Goal: Task Accomplishment & Management: Use online tool/utility

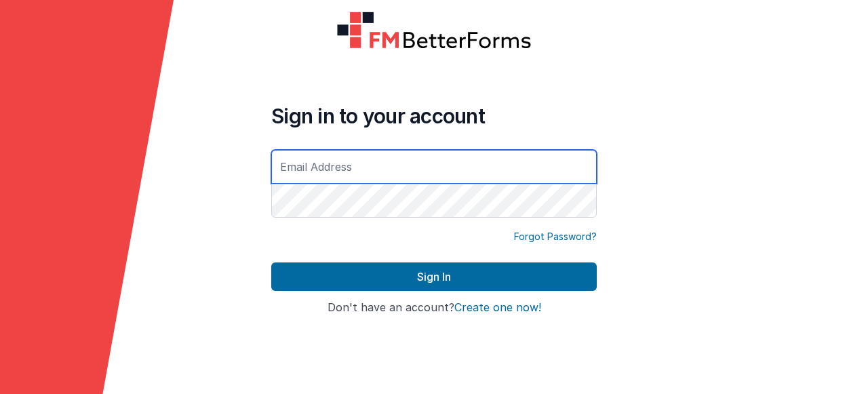
click at [376, 232] on div "Forgot Password?" at bounding box center [434, 237] width 326 height 14
click at [353, 174] on input "text" at bounding box center [434, 167] width 326 height 34
type input "[PERSON_NAME][EMAIL_ADDRESS][DOMAIN_NAME]"
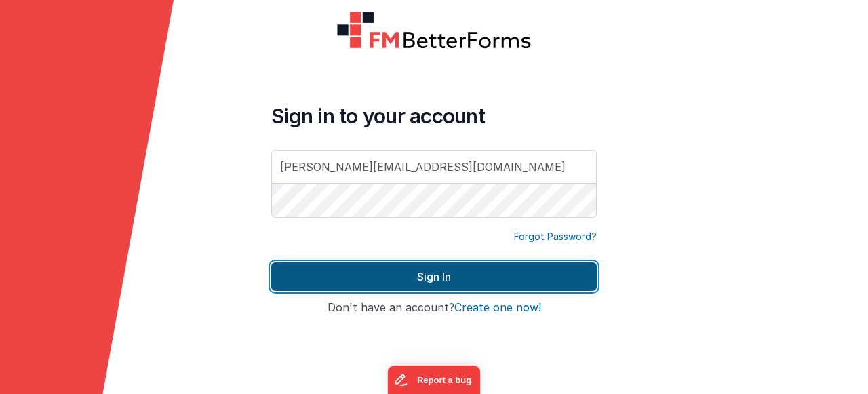
click at [363, 283] on button "Sign In" at bounding box center [434, 277] width 326 height 28
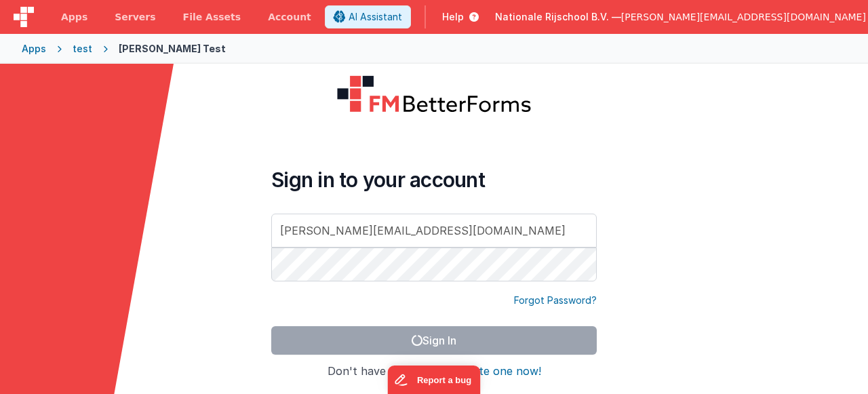
scroll to position [7, 0]
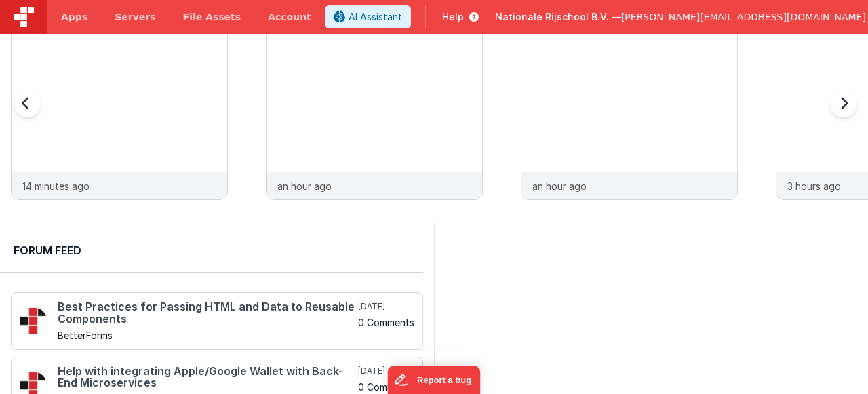
scroll to position [98, 0]
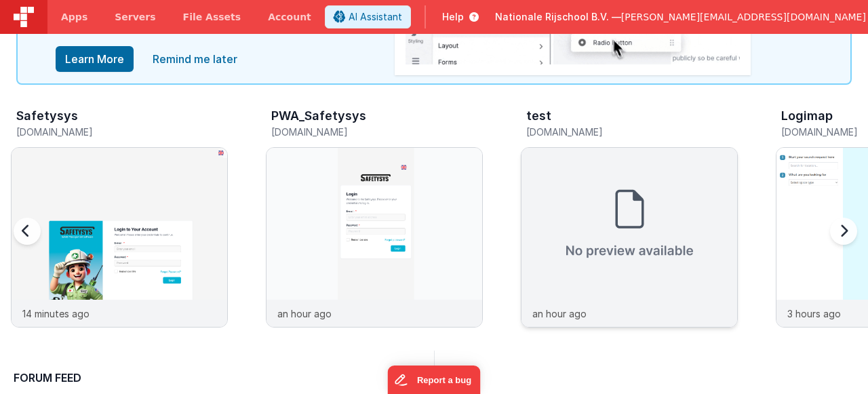
click at [628, 189] on img at bounding box center [630, 224] width 216 height 152
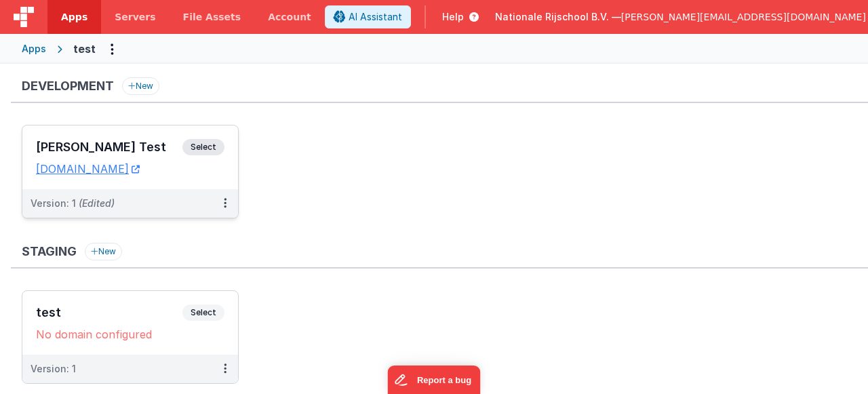
click at [216, 148] on span "Select" at bounding box center [204, 147] width 42 height 16
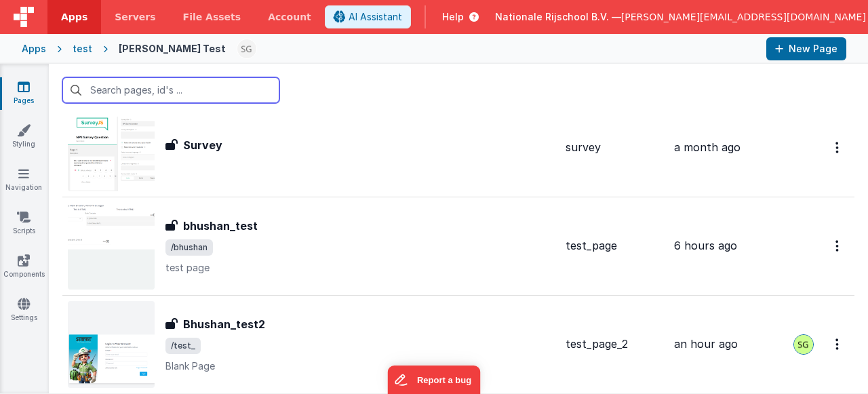
scroll to position [2375, 0]
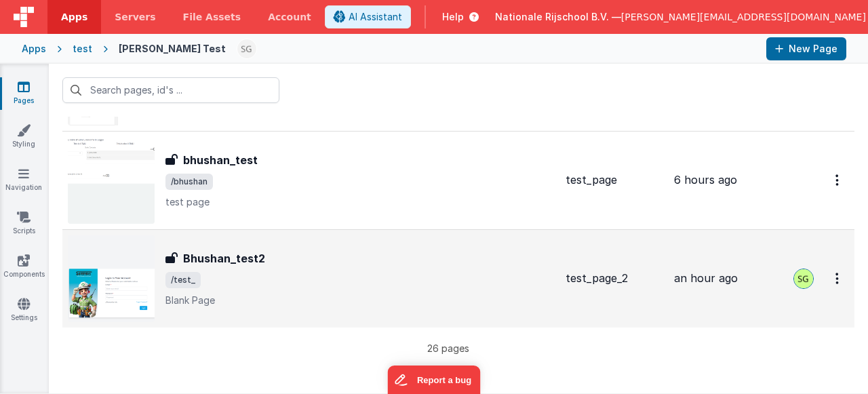
click at [417, 311] on div "Bhushan_test2 Bhushan_test2 /test_ Blank Page" at bounding box center [311, 278] width 487 height 87
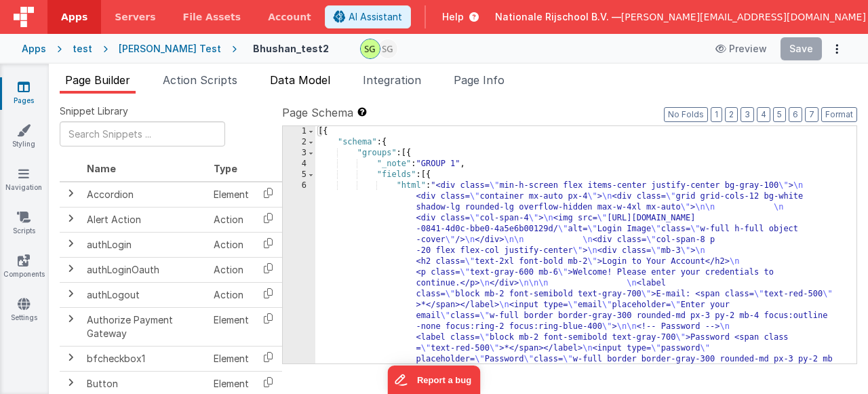
click at [320, 83] on span "Data Model" at bounding box center [300, 80] width 60 height 14
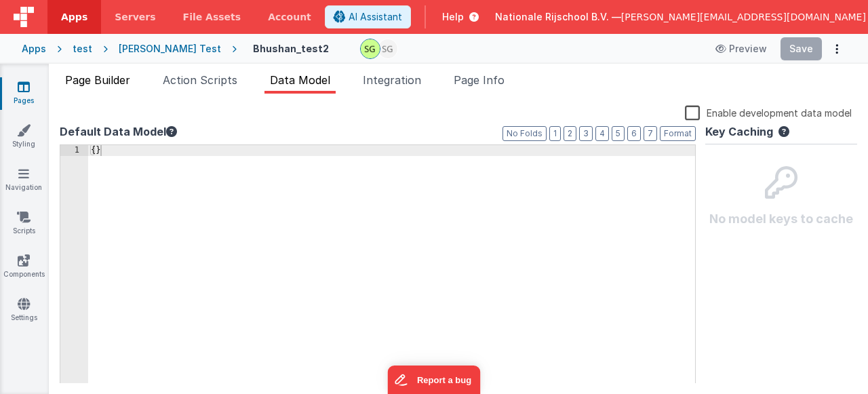
click at [105, 84] on span "Page Builder" at bounding box center [97, 80] width 65 height 14
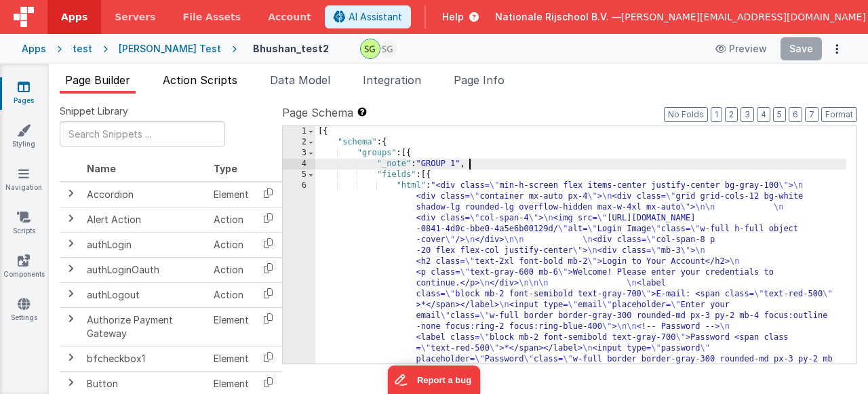
click at [223, 83] on span "Action Scripts" at bounding box center [200, 80] width 75 height 14
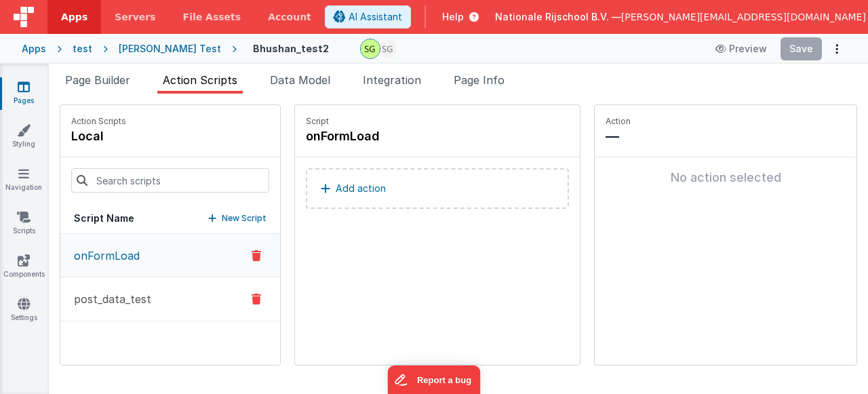
click at [168, 309] on button "post_data_test" at bounding box center [170, 300] width 220 height 44
click at [252, 299] on icon at bounding box center [256, 300] width 9 height 16
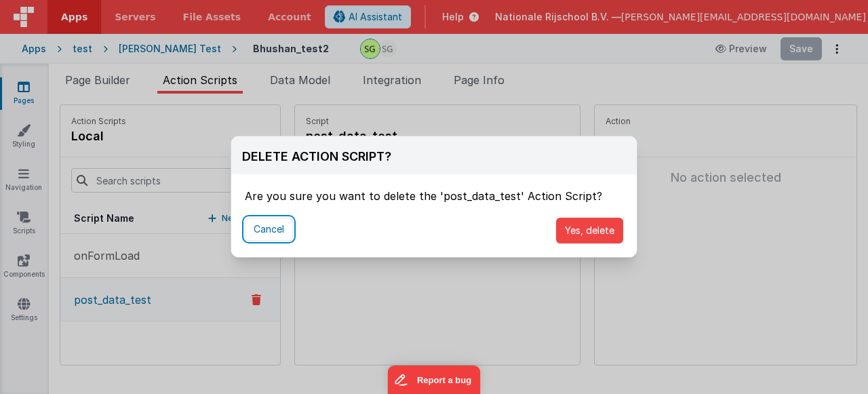
drag, startPoint x: 278, startPoint y: 228, endPoint x: 238, endPoint y: 283, distance: 67.6
click at [278, 228] on button "Cancel" at bounding box center [269, 229] width 48 height 23
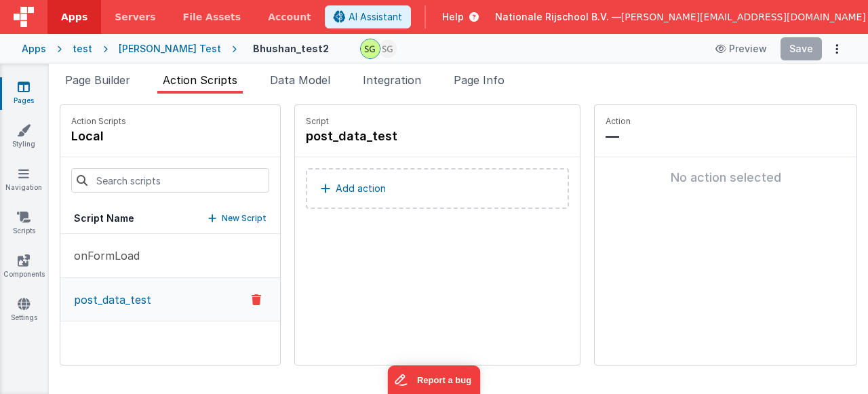
click at [252, 299] on icon at bounding box center [256, 300] width 9 height 16
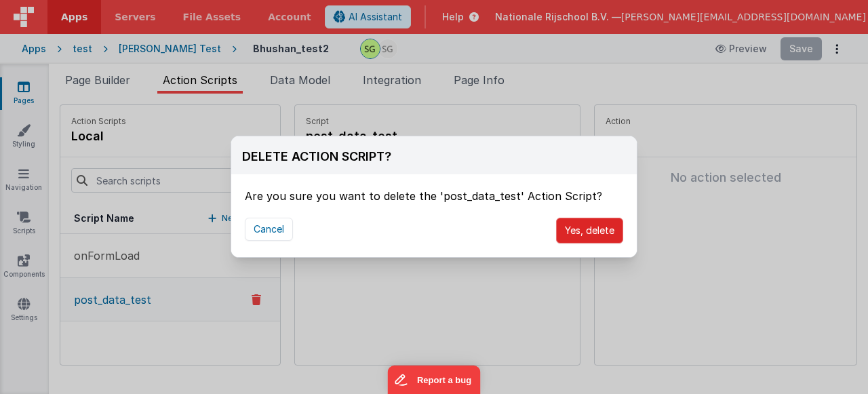
click at [596, 235] on button "Yes, delete" at bounding box center [589, 231] width 67 height 26
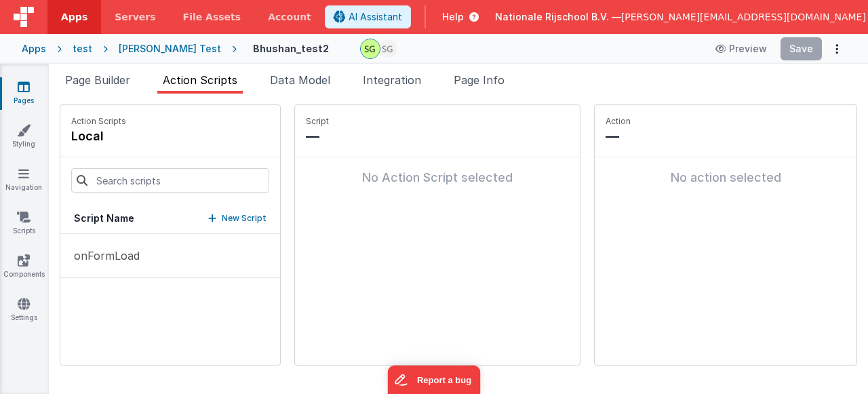
click at [222, 221] on p "New Script" at bounding box center [244, 219] width 45 height 14
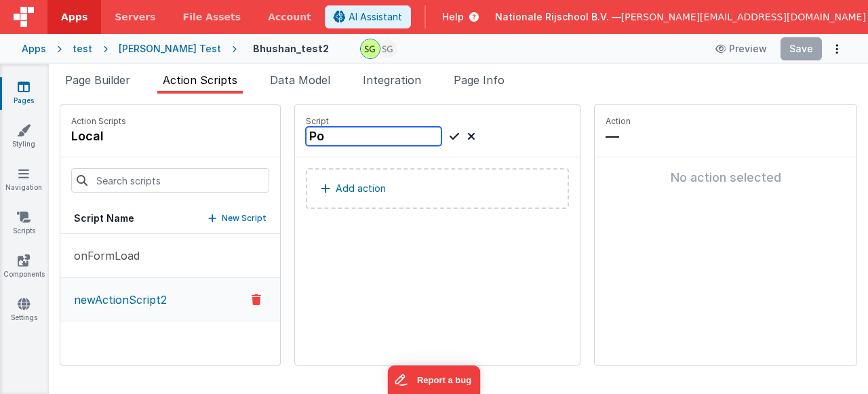
type input "P"
type input "userlogin_data_test"
click at [450, 136] on icon at bounding box center [454, 136] width 9 height 16
click at [450, 134] on icon at bounding box center [454, 136] width 9 height 16
click at [336, 194] on p "Add action" at bounding box center [361, 188] width 50 height 16
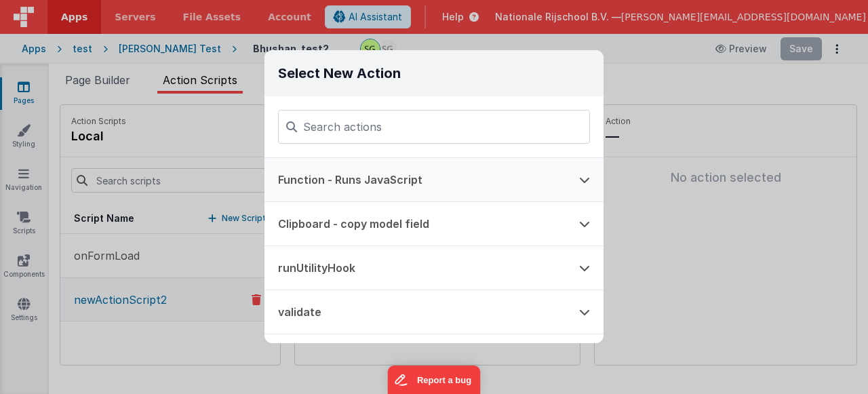
click at [390, 193] on button "Function - Runs JavaScript" at bounding box center [415, 179] width 301 height 43
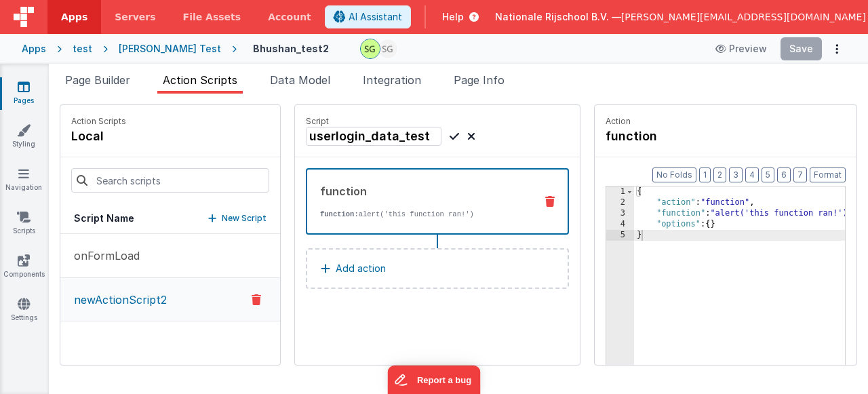
click at [634, 236] on div "{ "action" : "function" , "function" : "alert('this function ran!')" , "options…" at bounding box center [759, 308] width 251 height 242
click at [676, 225] on div "{ "action" : "function" , "function" : "alert('this function ran!')" , "options…" at bounding box center [759, 308] width 251 height 242
click at [427, 266] on button "Add action" at bounding box center [437, 268] width 263 height 41
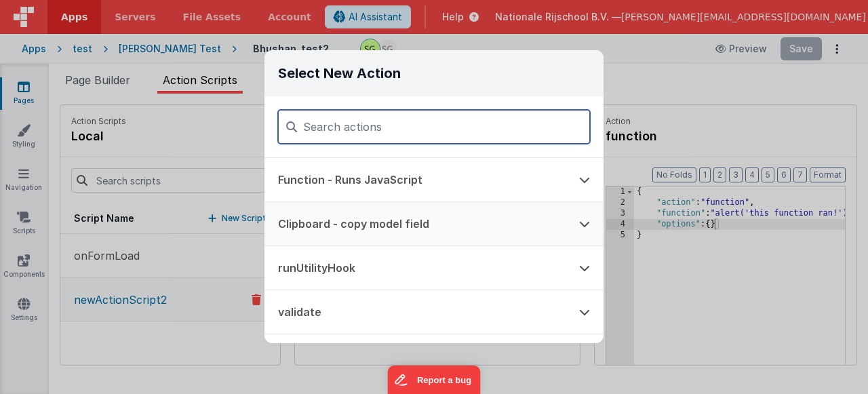
scroll to position [3, 0]
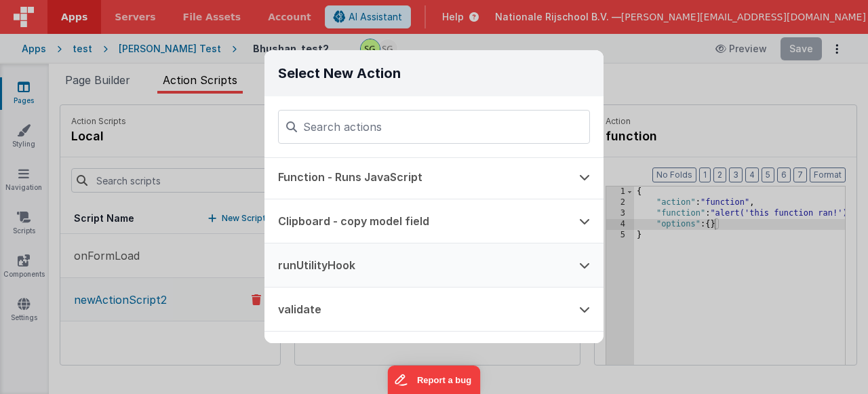
click at [580, 263] on icon at bounding box center [584, 265] width 11 height 11
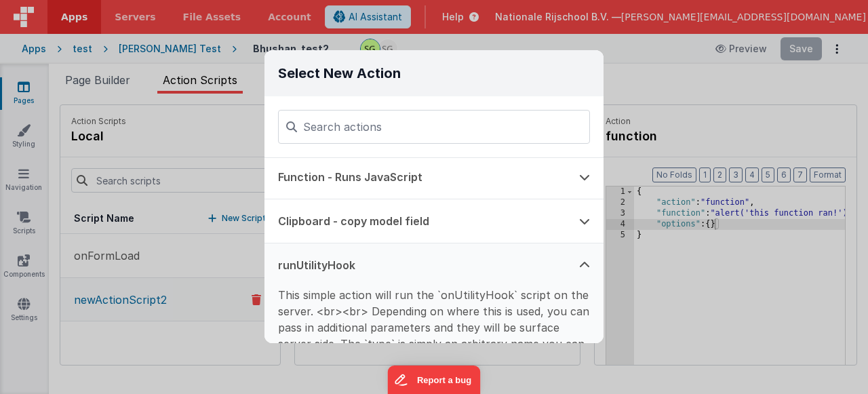
scroll to position [124, 0]
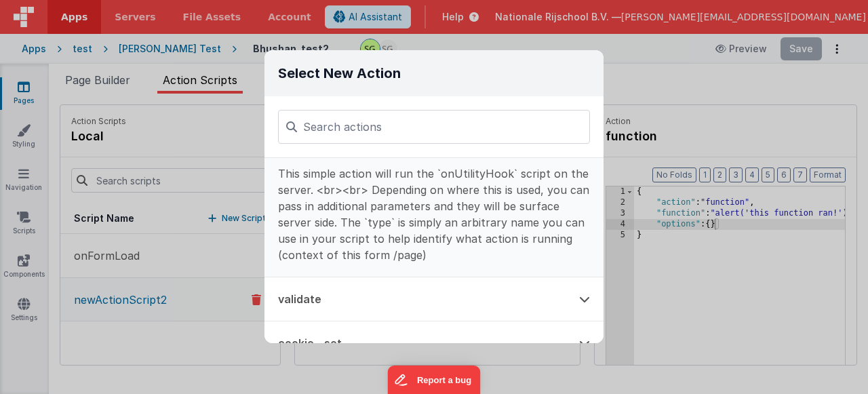
click at [648, 292] on div "Select New Action Function - Runs JavaScript Clipboard - copy model field runUt…" at bounding box center [434, 197] width 868 height 394
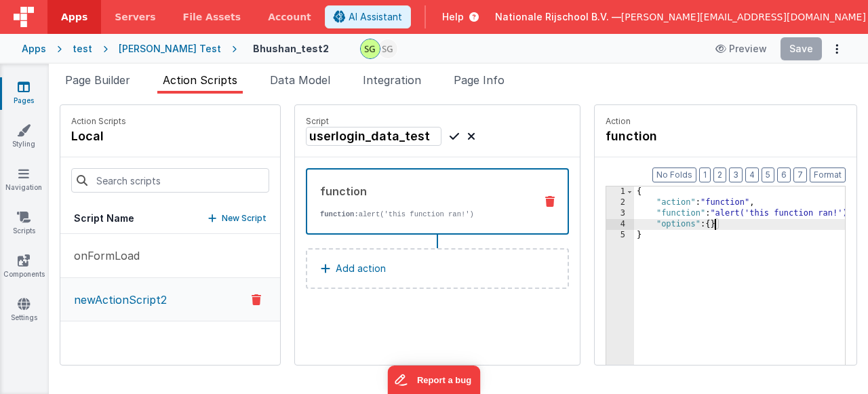
click at [677, 223] on div "{ "action" : "function" , "function" : "alert('this function ran!')" , "options…" at bounding box center [759, 308] width 251 height 242
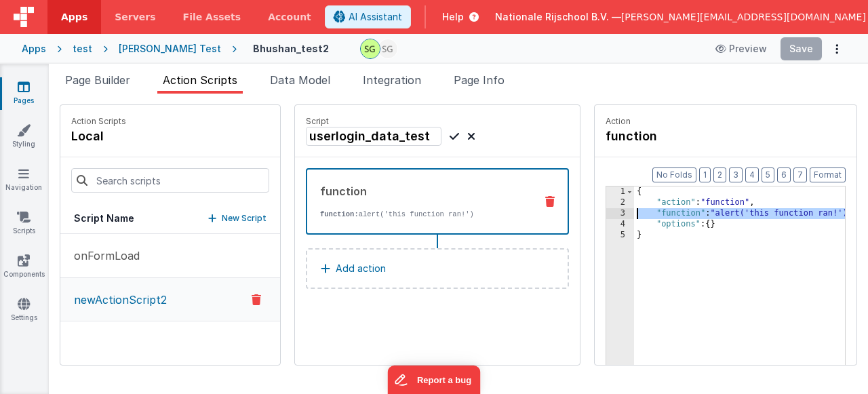
click at [607, 212] on div "3" at bounding box center [621, 213] width 28 height 11
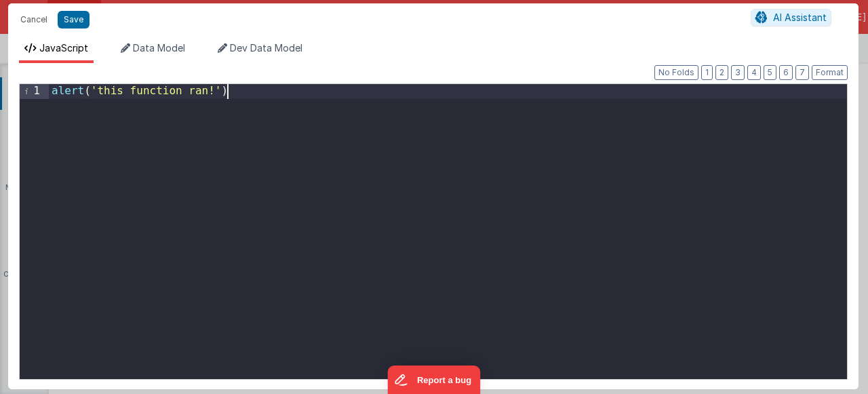
click at [288, 94] on div "alert ( 'this function ran!' )" at bounding box center [448, 248] width 799 height 328
drag, startPoint x: 288, startPoint y: 94, endPoint x: 52, endPoint y: 88, distance: 236.2
click at [52, 88] on div "alert ( 'this function ran!' )" at bounding box center [448, 248] width 799 height 328
click at [43, 18] on button "Cancel" at bounding box center [34, 19] width 41 height 19
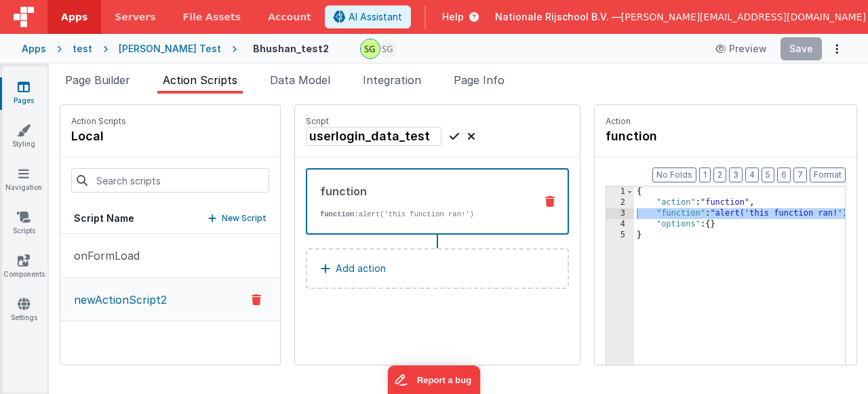
click at [450, 136] on icon at bounding box center [454, 136] width 9 height 16
click at [294, 87] on li "Data Model" at bounding box center [300, 83] width 71 height 22
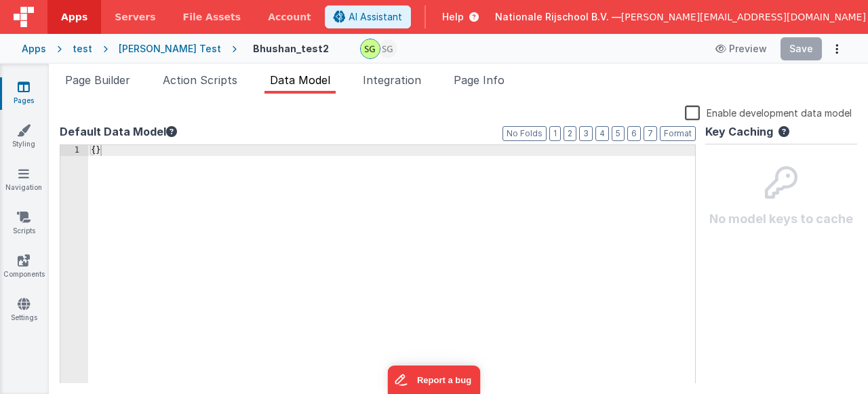
click at [204, 153] on div "{ }" at bounding box center [391, 275] width 607 height 261
click at [140, 153] on div "dataSets= [ ] ," at bounding box center [391, 275] width 607 height 261
click at [218, 75] on span "Action Scripts" at bounding box center [200, 80] width 75 height 14
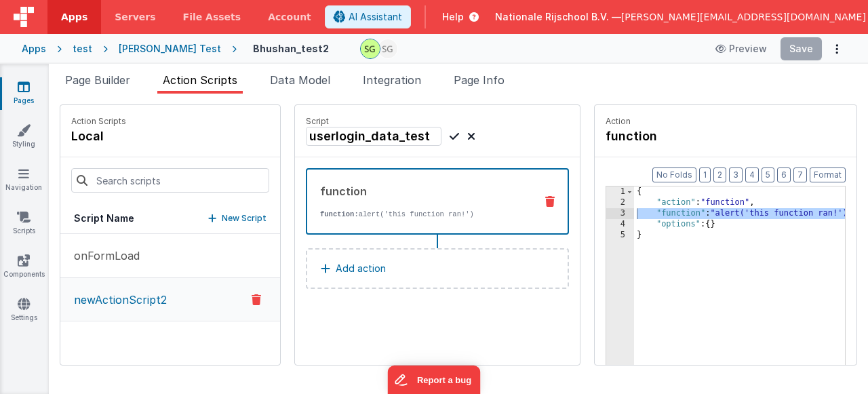
click at [607, 214] on div "3" at bounding box center [621, 213] width 28 height 11
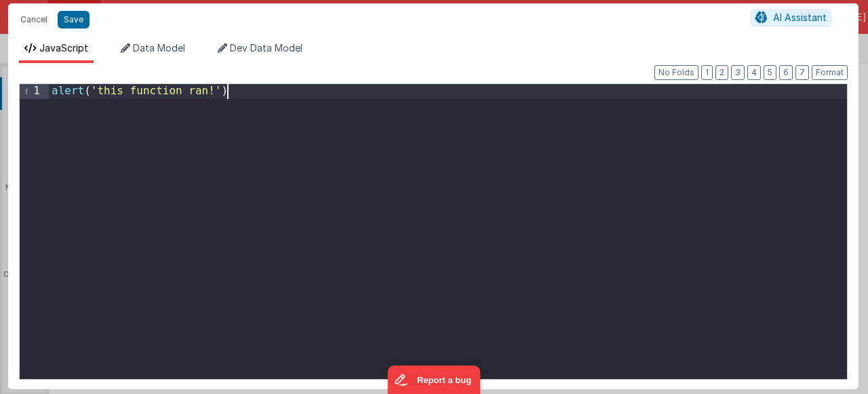
click at [246, 92] on div "alert ( 'this function ran!' )" at bounding box center [448, 246] width 799 height 324
click at [147, 46] on span "Data Model" at bounding box center [159, 48] width 52 height 12
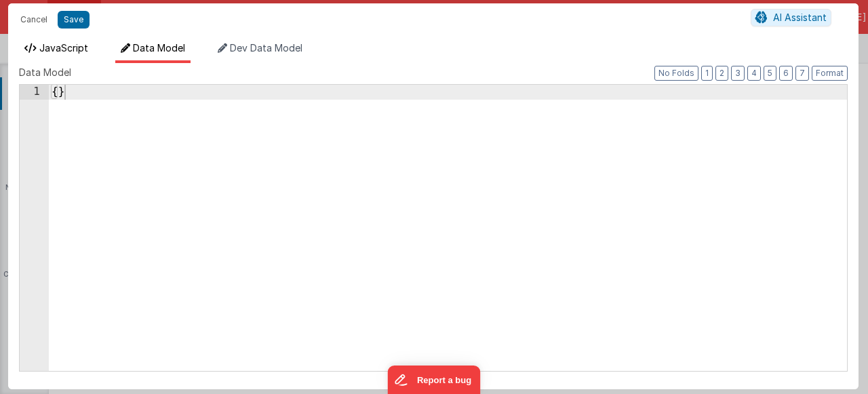
click at [76, 43] on span "JavaScript" at bounding box center [63, 48] width 49 height 12
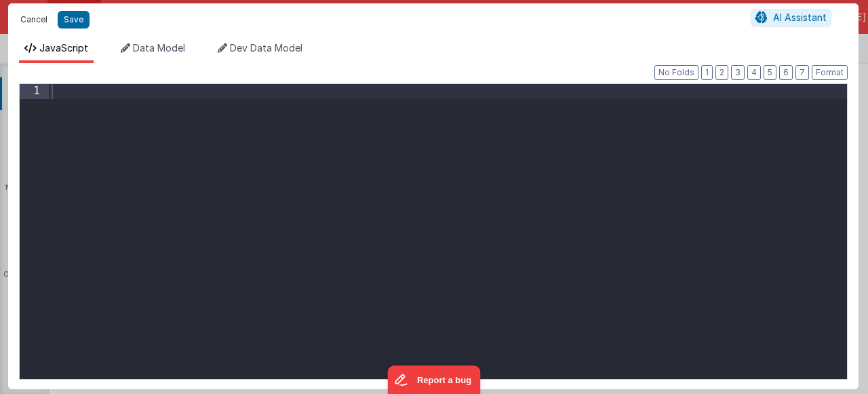
click at [37, 20] on button "Cancel" at bounding box center [34, 19] width 41 height 19
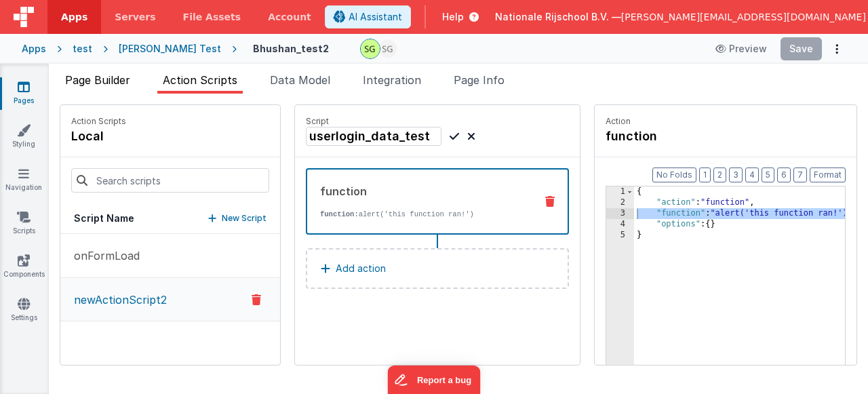
click at [99, 85] on span "Page Builder" at bounding box center [97, 80] width 65 height 14
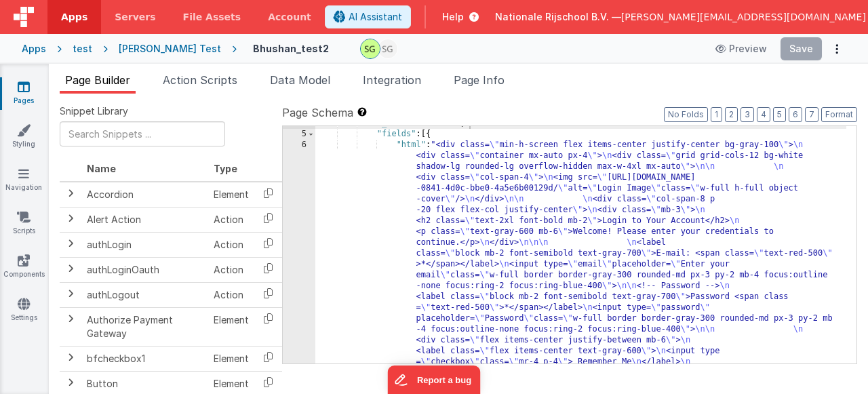
scroll to position [0, 0]
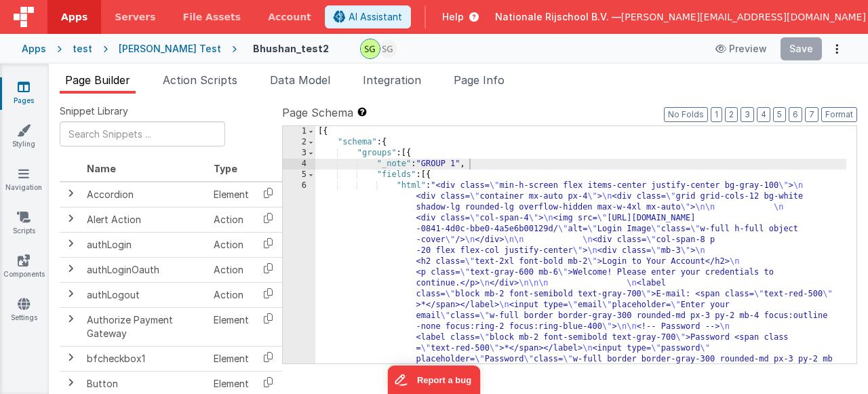
click at [303, 185] on div "6" at bounding box center [299, 332] width 33 height 304
click at [303, 187] on div "6" at bounding box center [299, 332] width 33 height 304
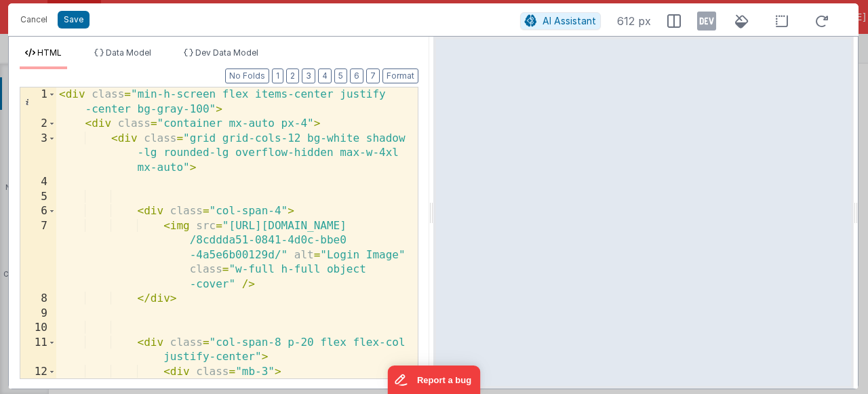
click at [282, 288] on div "< div class = "min-h-screen flex items-center justify -center bg-gray-100" > < …" at bounding box center [231, 270] width 351 height 364
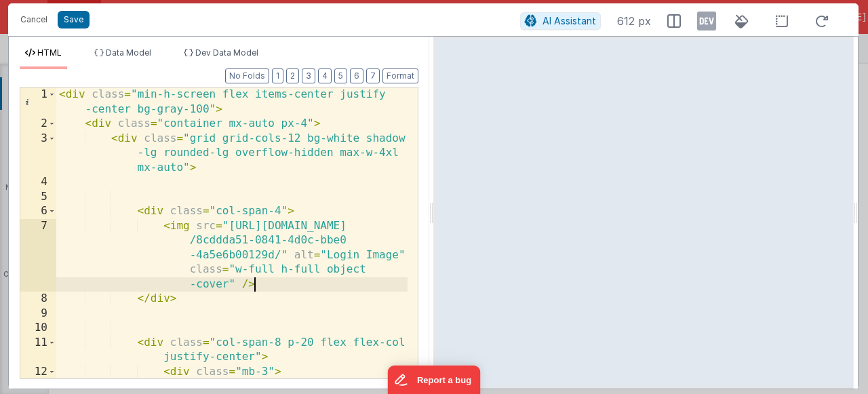
click at [128, 227] on div "< div class = "min-h-screen flex items-center justify -center bg-gray-100" > < …" at bounding box center [231, 270] width 351 height 364
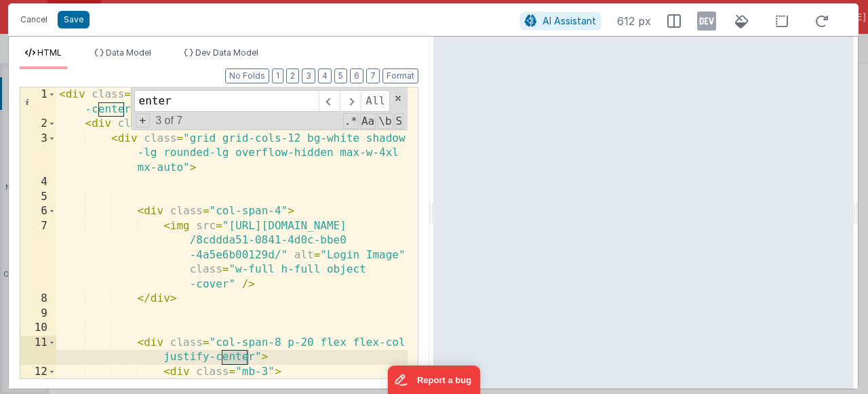
scroll to position [219, 0]
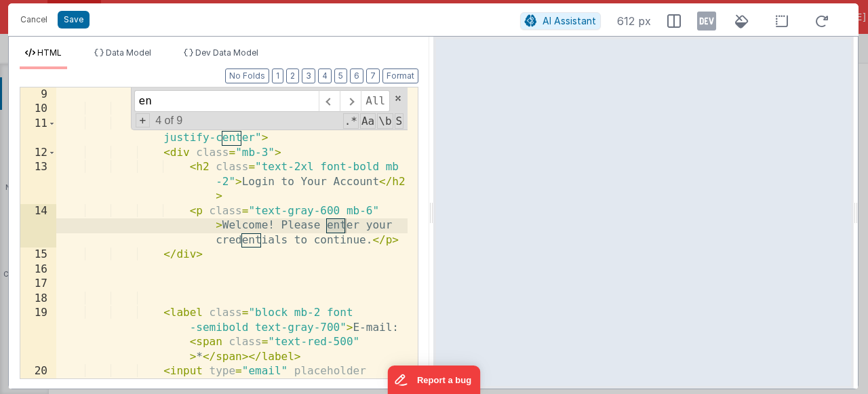
type input "e"
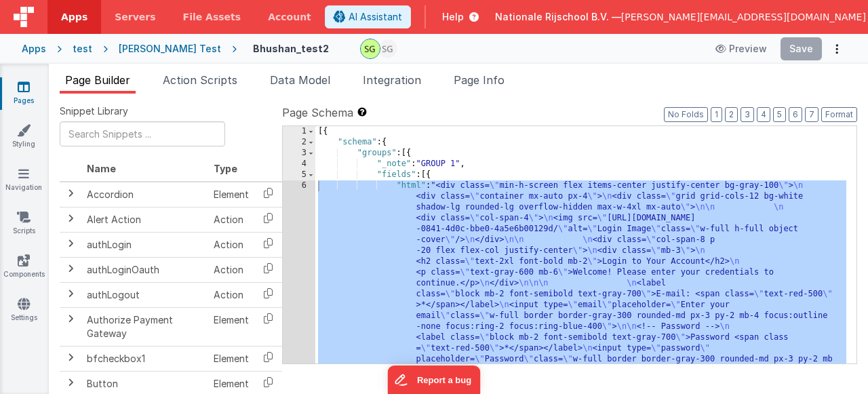
click at [305, 182] on div "6" at bounding box center [299, 332] width 33 height 304
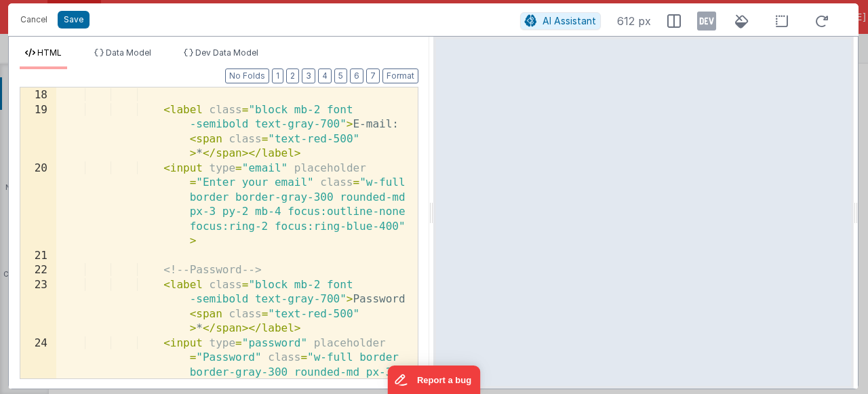
scroll to position [427, 0]
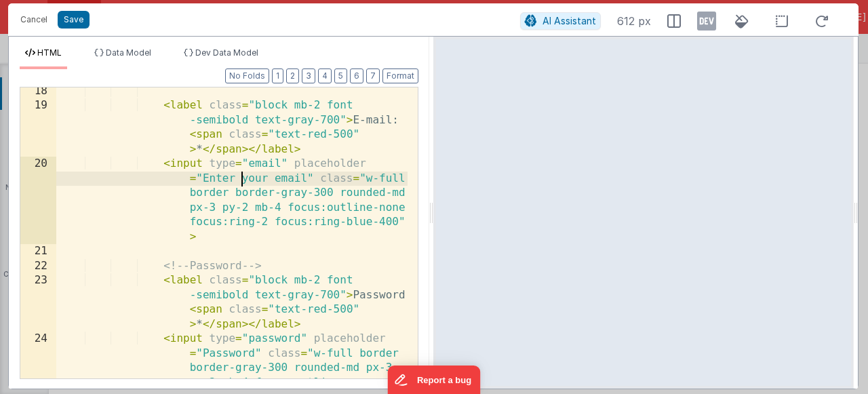
click at [239, 176] on div "< label class = "block mb-2 font -semibold text-gray-700" > E-mail: < span clas…" at bounding box center [231, 281] width 351 height 394
click at [305, 178] on div "< label class = "block mb-2 font -semibold text-gray-700" > E-mail: < span clas…" at bounding box center [231, 281] width 351 height 394
click at [313, 178] on div "< label class = "block mb-2 font -semibold text-gray-700" > E-mail: < span clas…" at bounding box center [231, 281] width 351 height 394
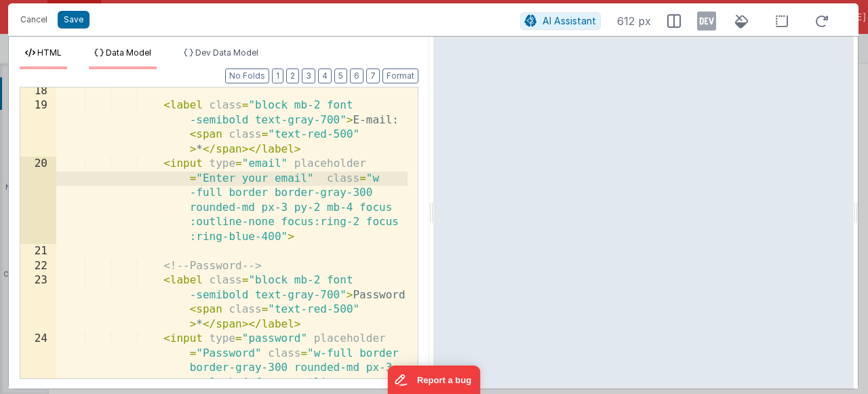
click at [121, 53] on span "Data Model" at bounding box center [128, 52] width 45 height 10
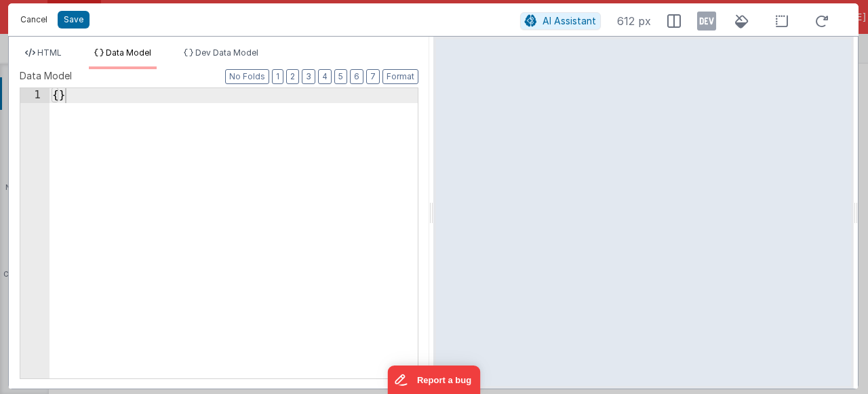
click at [31, 13] on button "Cancel" at bounding box center [34, 19] width 41 height 19
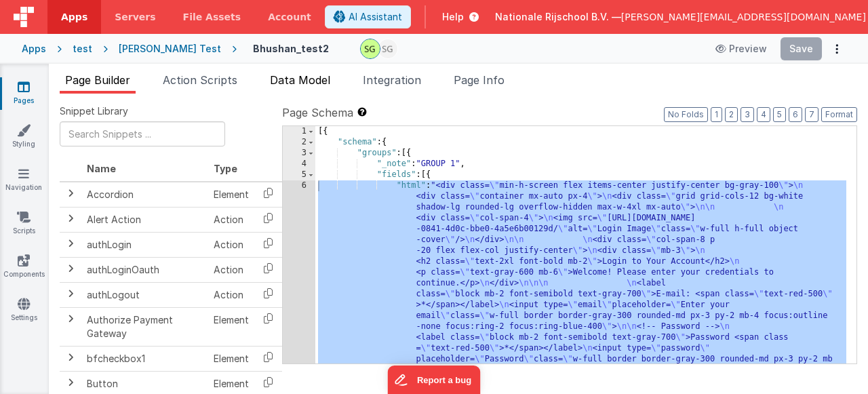
click at [305, 83] on span "Data Model" at bounding box center [300, 80] width 60 height 14
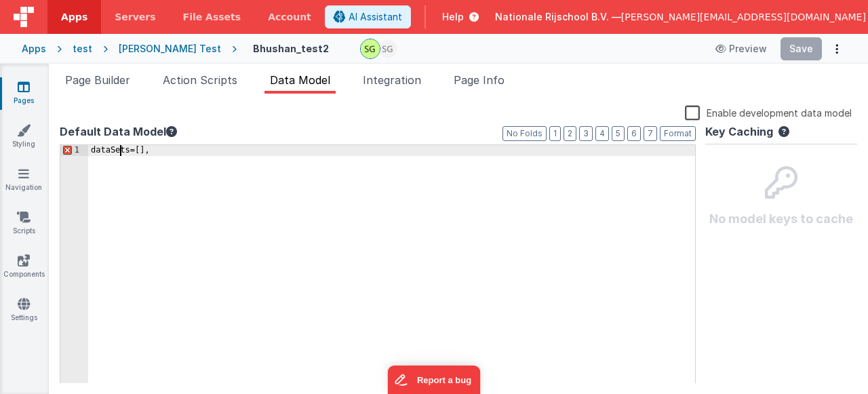
click at [118, 154] on div "dataSets= [ ] ," at bounding box center [391, 275] width 607 height 261
click at [119, 155] on div "dataSets= [ ] ," at bounding box center [391, 275] width 607 height 261
click at [98, 82] on span "Page Builder" at bounding box center [97, 80] width 65 height 14
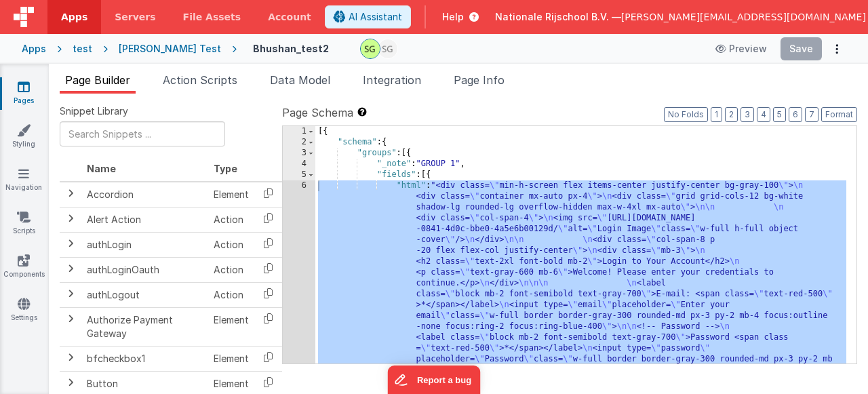
click at [307, 185] on div "6" at bounding box center [299, 332] width 33 height 304
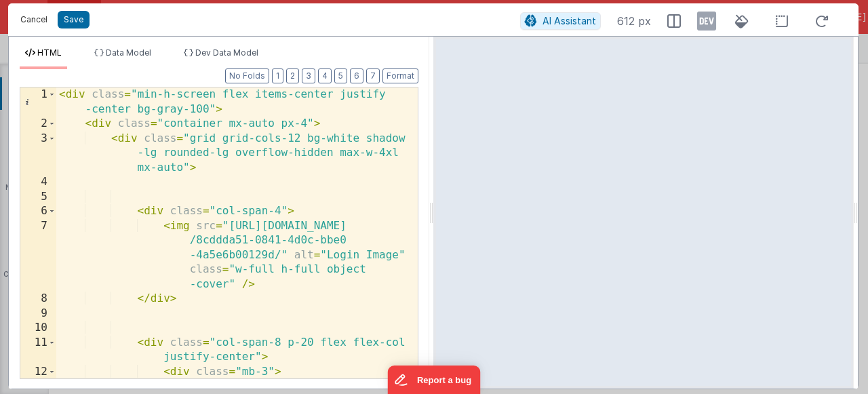
click at [29, 20] on button "Cancel" at bounding box center [34, 19] width 41 height 19
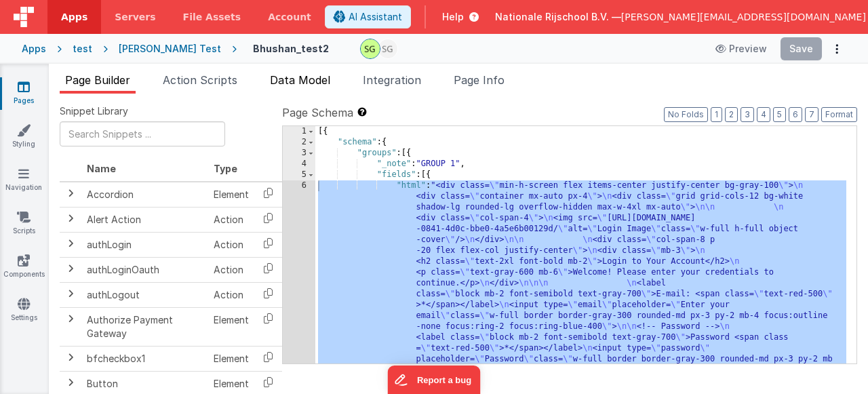
click at [336, 77] on li "Data Model" at bounding box center [300, 83] width 71 height 22
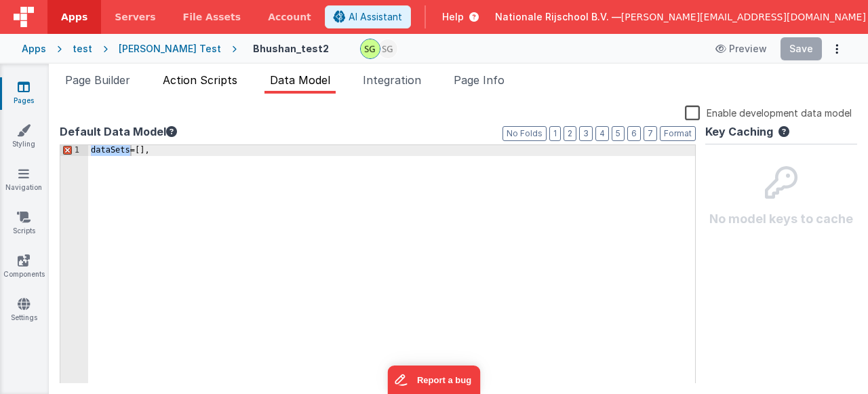
click at [200, 88] on li "Action Scripts" at bounding box center [199, 83] width 85 height 22
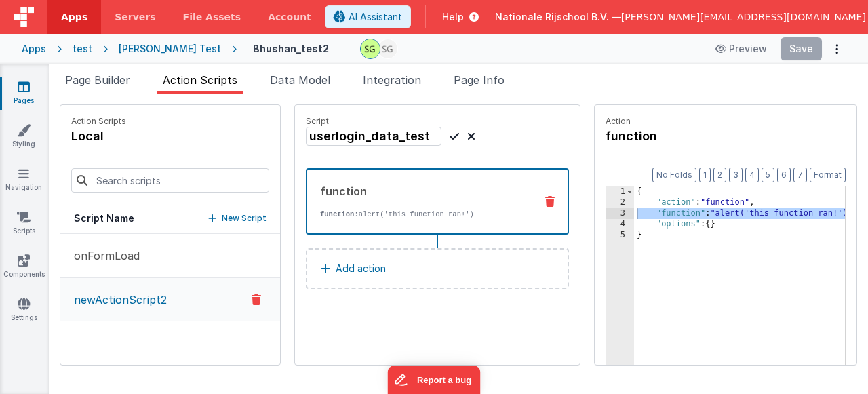
click at [372, 189] on div "function" at bounding box center [422, 191] width 204 height 16
click at [96, 74] on span "Page Builder" at bounding box center [97, 80] width 65 height 14
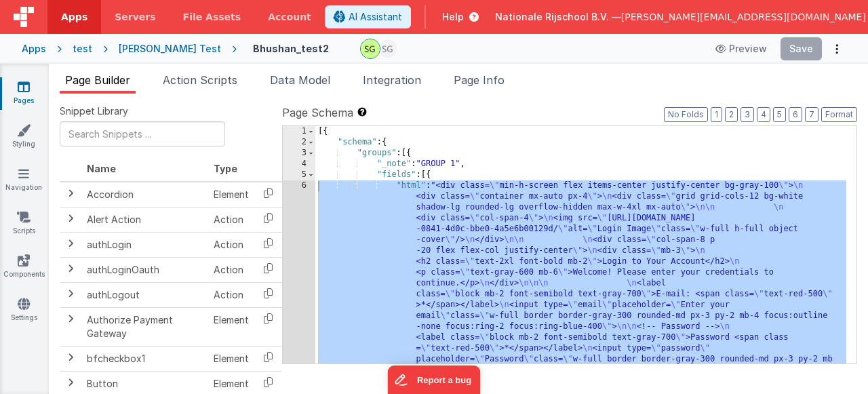
click at [519, 102] on div "Snippet Library Name Type Accordion Element Alert Action Action authLogin Actio…" at bounding box center [459, 255] width 820 height 322
